Goal: Information Seeking & Learning: Learn about a topic

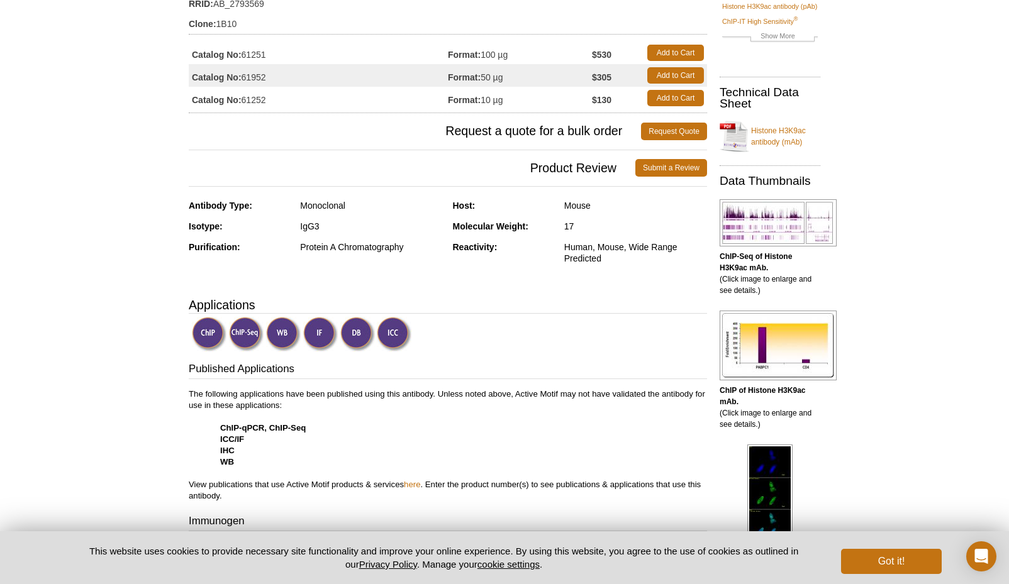
scroll to position [145, 0]
click at [325, 401] on p "The following applications have been published using this antibody. Unless note…" at bounding box center [448, 445] width 518 height 113
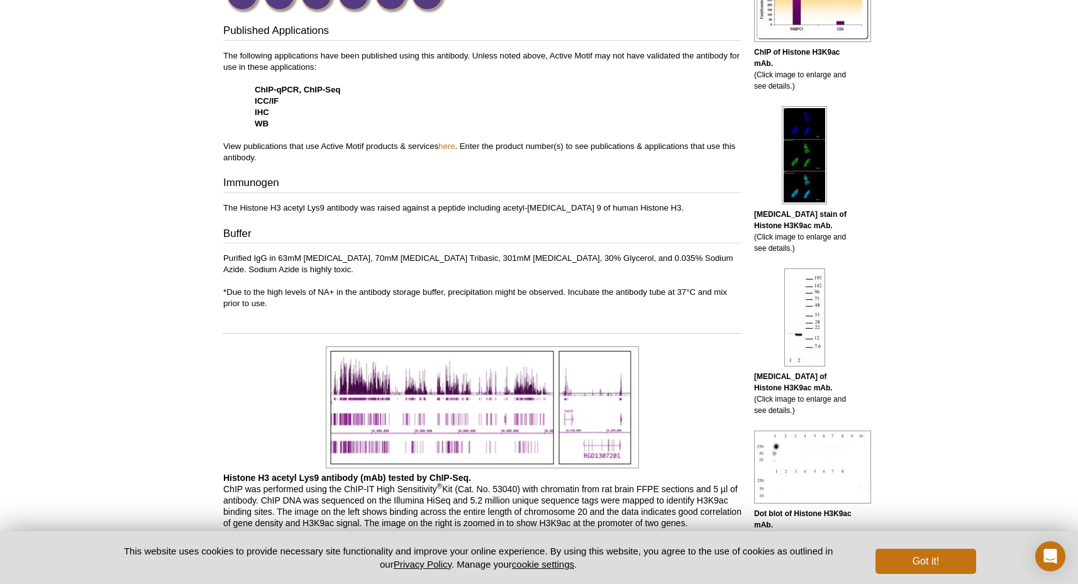
scroll to position [501, 0]
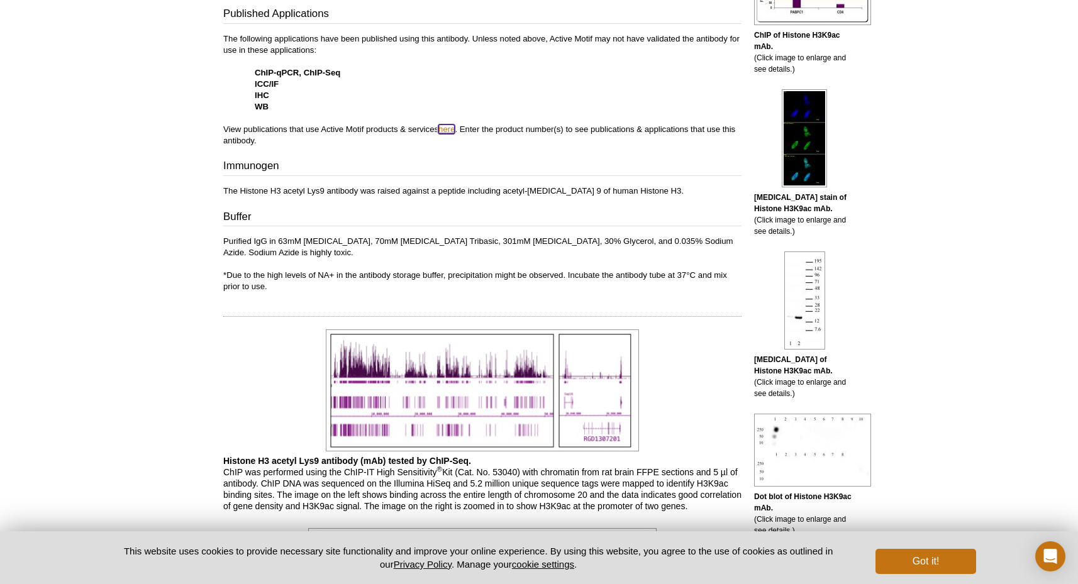
click at [451, 125] on link "here" at bounding box center [446, 129] width 16 height 9
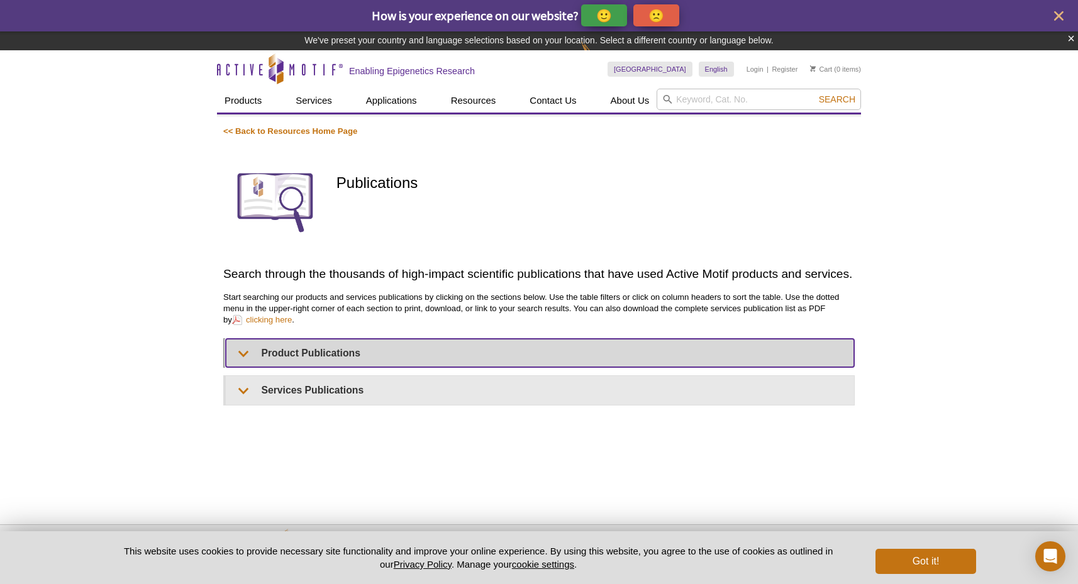
click at [244, 360] on summary "Product Publications" at bounding box center [540, 353] width 628 height 28
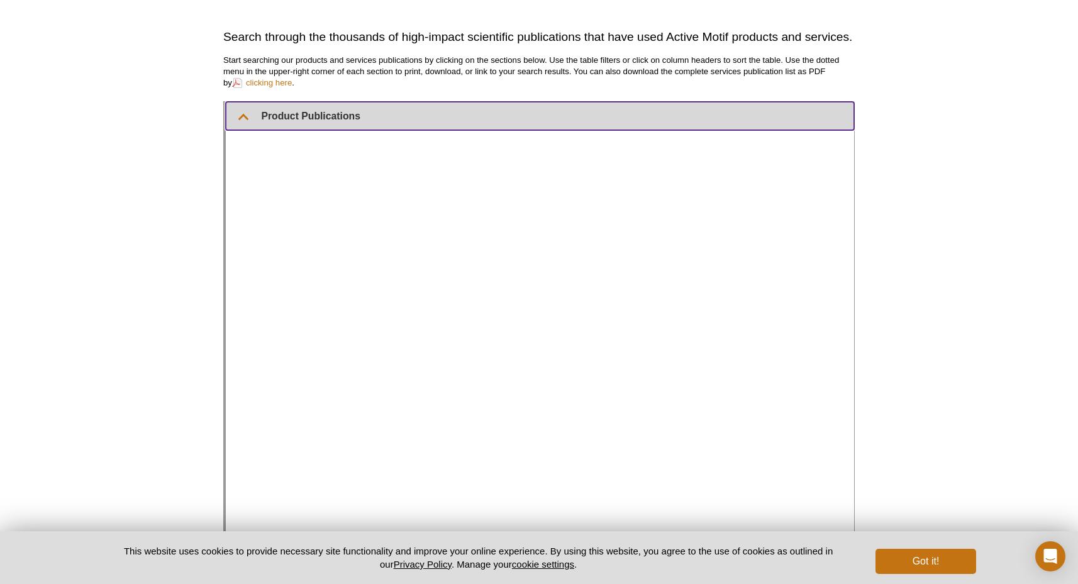
scroll to position [277, 0]
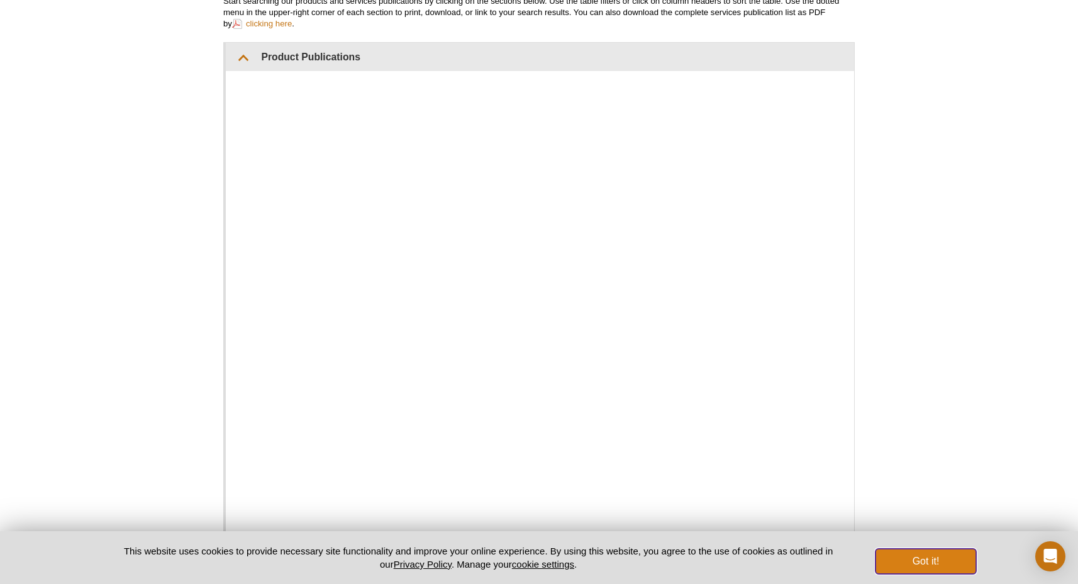
click at [946, 566] on button "Got it!" at bounding box center [926, 561] width 101 height 25
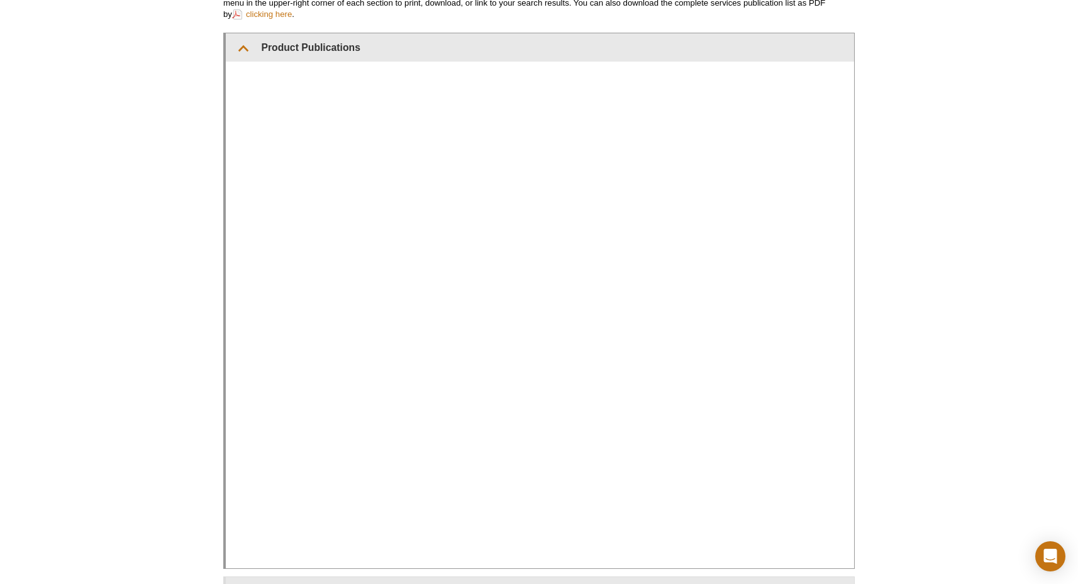
scroll to position [351, 0]
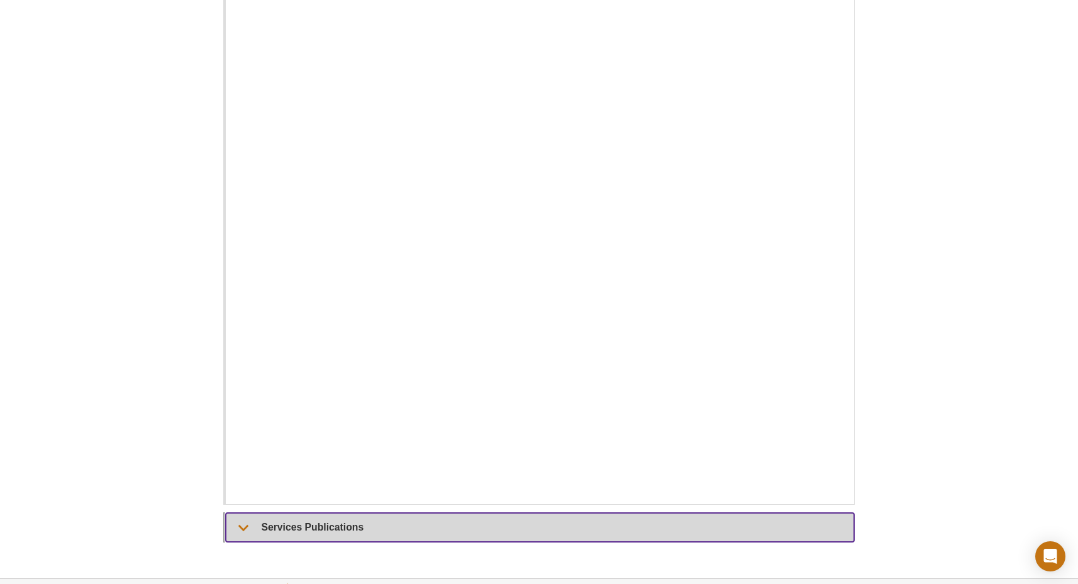
click at [246, 523] on summary "Services Publications" at bounding box center [540, 527] width 628 height 28
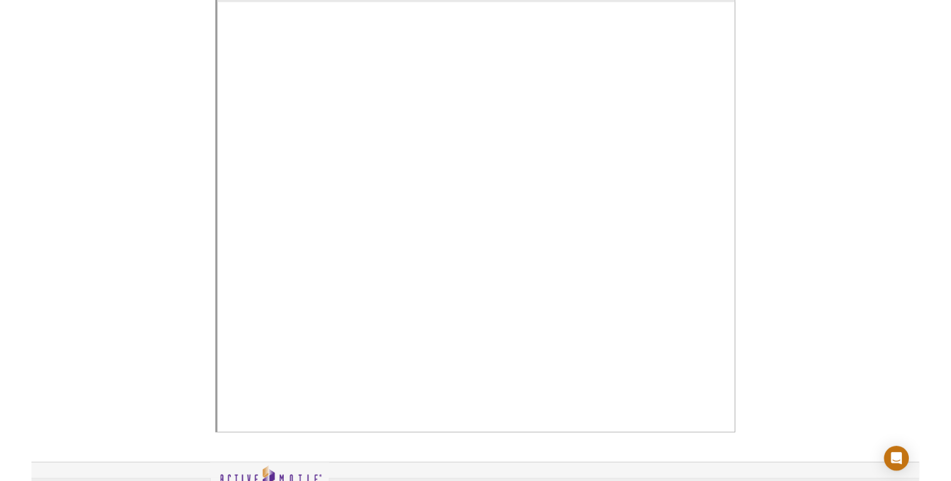
scroll to position [893, 0]
